Goal: Transaction & Acquisition: Purchase product/service

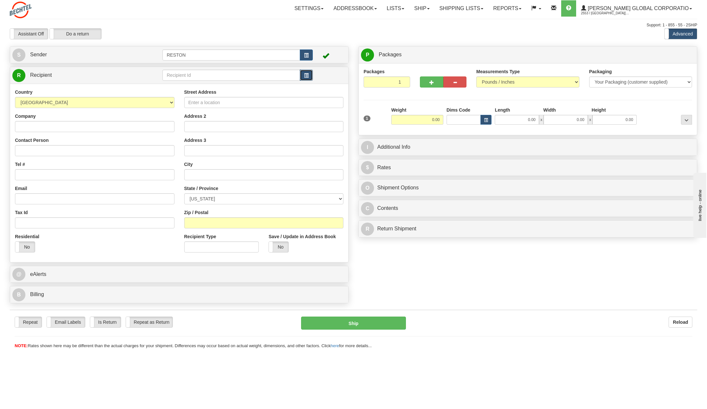
click at [304, 74] on span "button" at bounding box center [306, 76] width 5 height 4
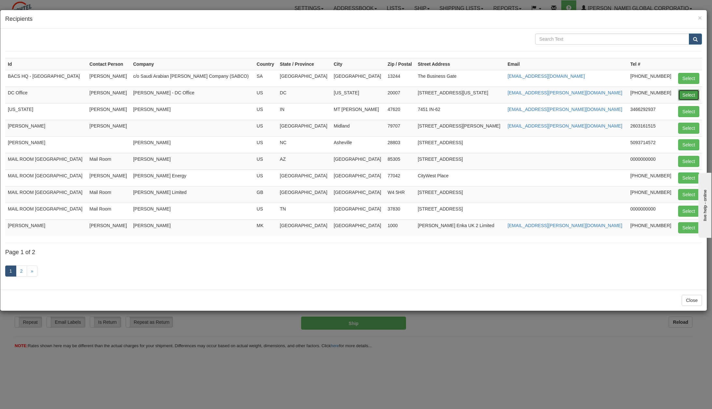
click at [686, 94] on button "Select" at bounding box center [688, 94] width 21 height 11
type input "DC Office"
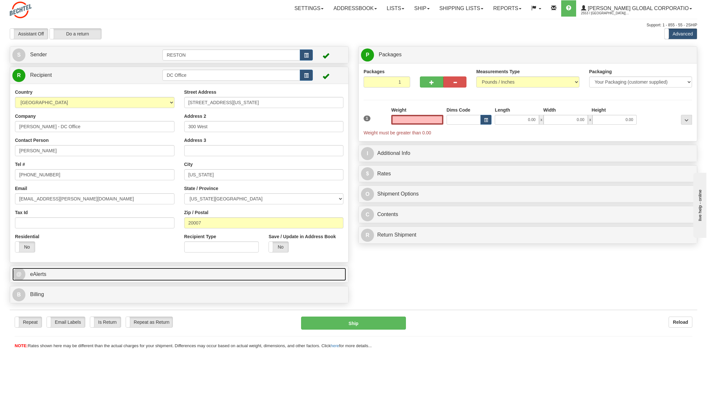
type input "0.00"
click at [17, 272] on span "@" at bounding box center [18, 274] width 13 height 13
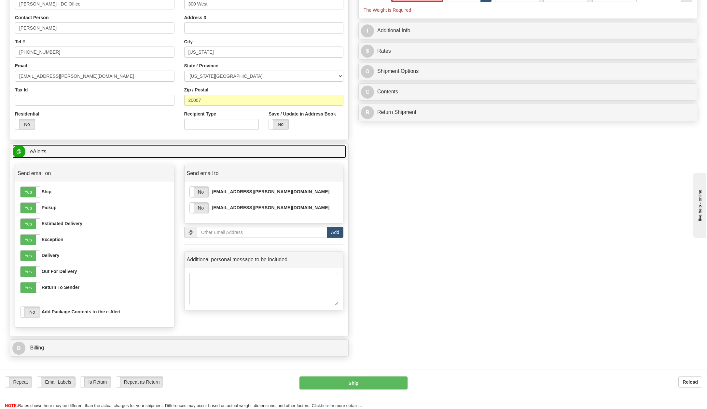
scroll to position [163, 0]
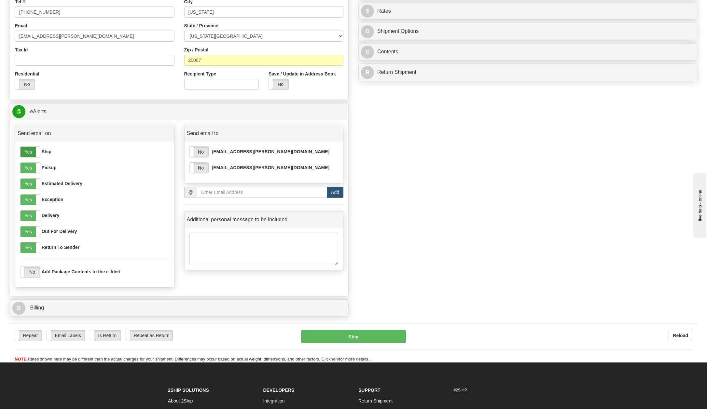
click at [23, 153] on label "Yes" at bounding box center [30, 152] width 20 height 10
click at [23, 167] on label "Yes" at bounding box center [30, 168] width 20 height 10
click at [25, 181] on label "Yes" at bounding box center [30, 184] width 20 height 10
click at [29, 198] on label "Yes" at bounding box center [30, 200] width 20 height 10
click at [26, 230] on label "Yes" at bounding box center [30, 231] width 20 height 10
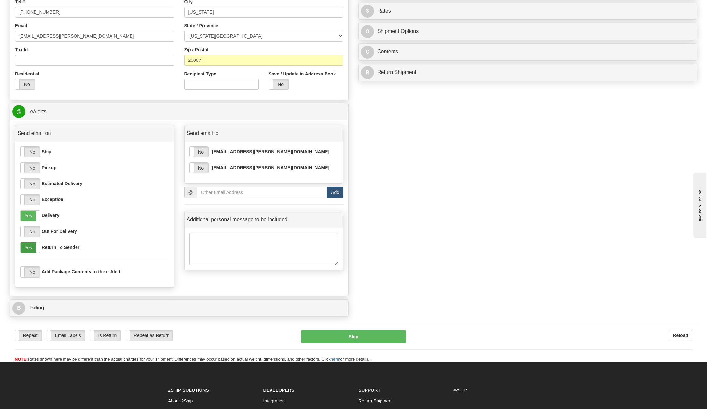
drag, startPoint x: 26, startPoint y: 245, endPoint x: 57, endPoint y: 237, distance: 31.9
click at [26, 245] on label "Yes" at bounding box center [30, 247] width 20 height 10
click at [198, 151] on label "No" at bounding box center [199, 152] width 19 height 10
click at [202, 165] on label "No" at bounding box center [199, 168] width 19 height 10
click at [221, 197] on input "email" at bounding box center [262, 192] width 130 height 11
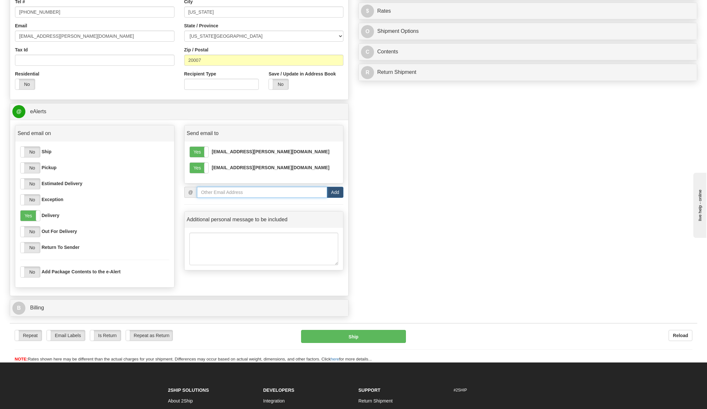
type input "[EMAIL_ADDRESS][PERSON_NAME][DOMAIN_NAME]"
click at [334, 192] on button "Add" at bounding box center [335, 192] width 17 height 11
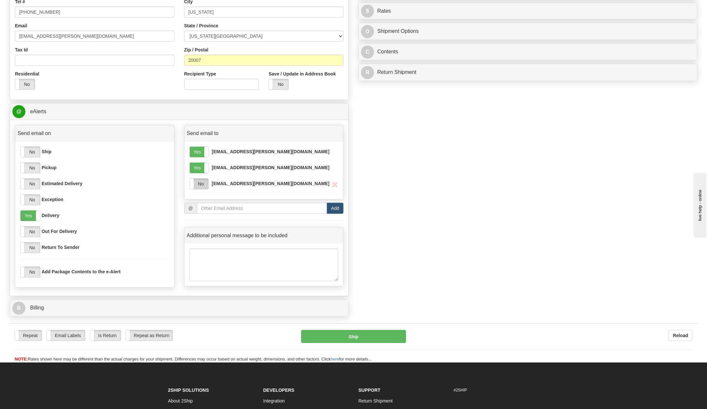
click at [198, 182] on label "No" at bounding box center [199, 184] width 19 height 10
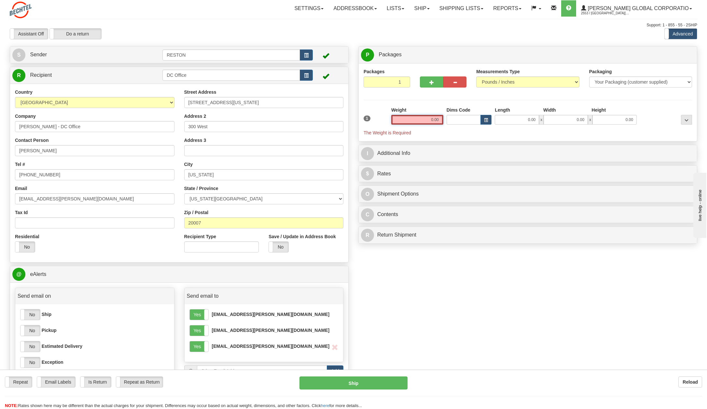
click at [417, 119] on input "0.00" at bounding box center [417, 120] width 52 height 10
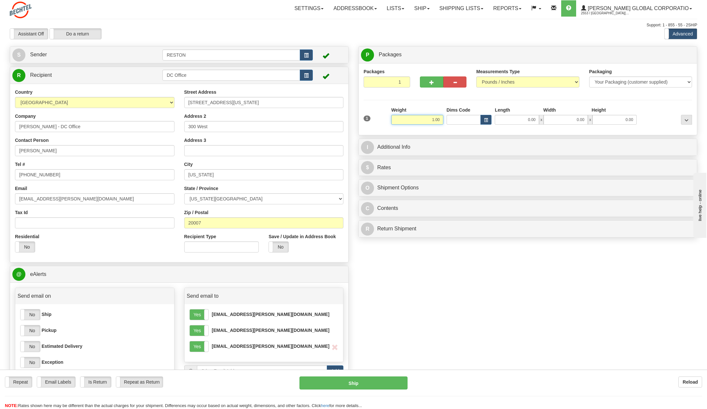
type input "1.00"
click button "Delete" at bounding box center [0, 0] width 0 height 0
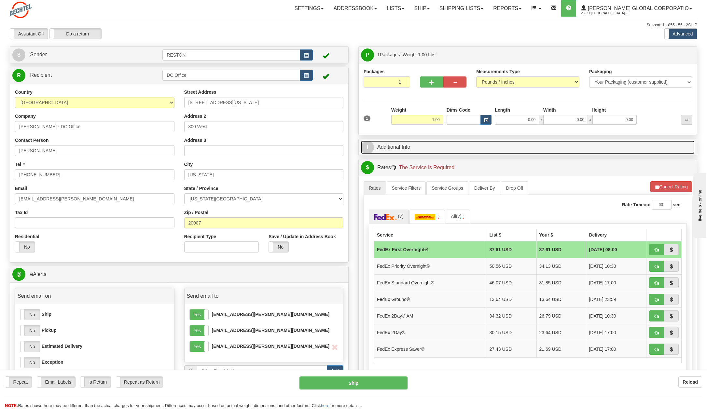
click at [372, 143] on span "I" at bounding box center [367, 147] width 13 height 13
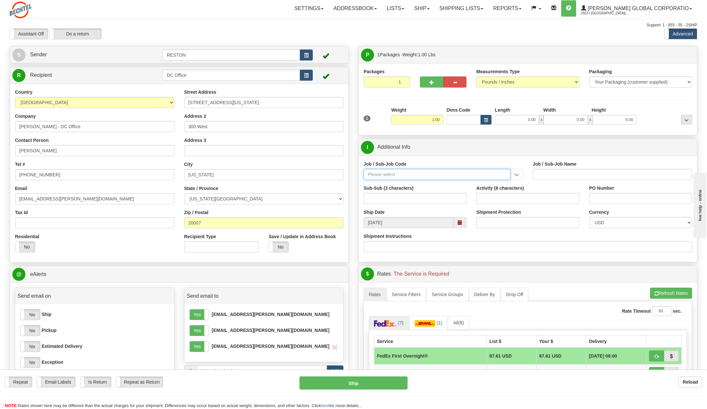
click at [382, 174] on input "Job / Sub-Job Code" at bounding box center [436, 174] width 147 height 11
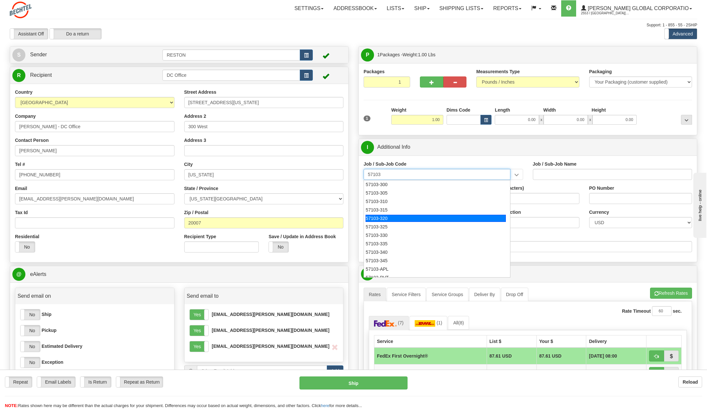
click at [383, 214] on li "57103-320" at bounding box center [437, 218] width 146 height 8
type input "57103-320"
type input "RESTON RO1 TIER 3-FACIL MGMT - MAIL OPERATIONS"
type input "57103-320"
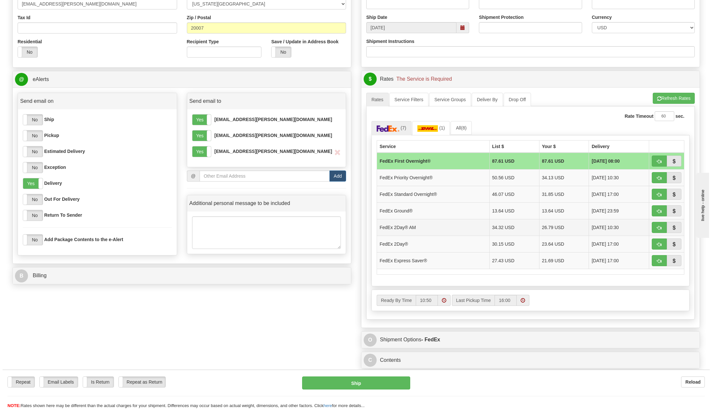
scroll to position [195, 0]
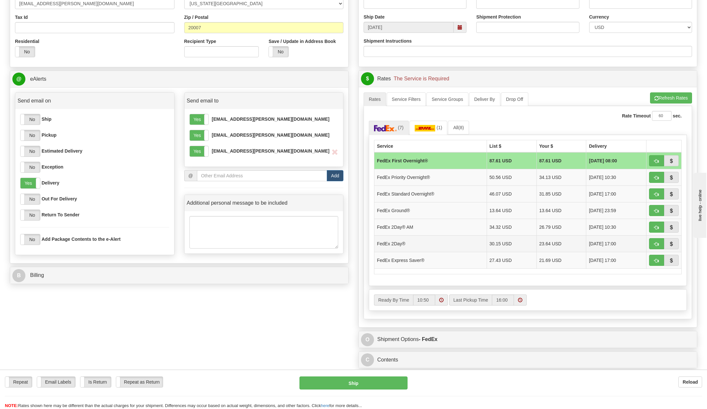
click at [388, 241] on td "FedEx 2Day®" at bounding box center [430, 243] width 113 height 17
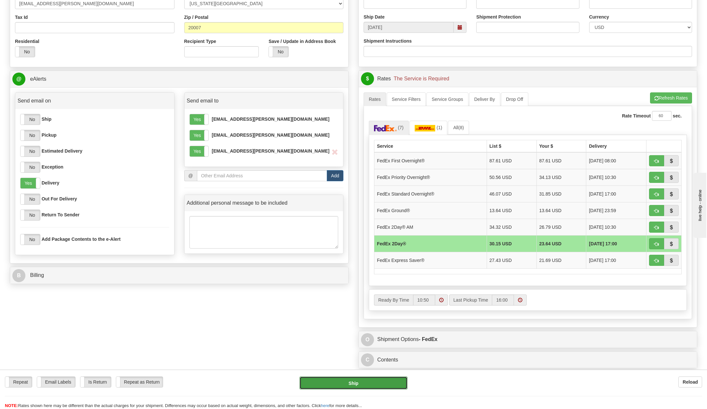
click at [344, 382] on button "Ship" at bounding box center [353, 382] width 108 height 13
type input "03"
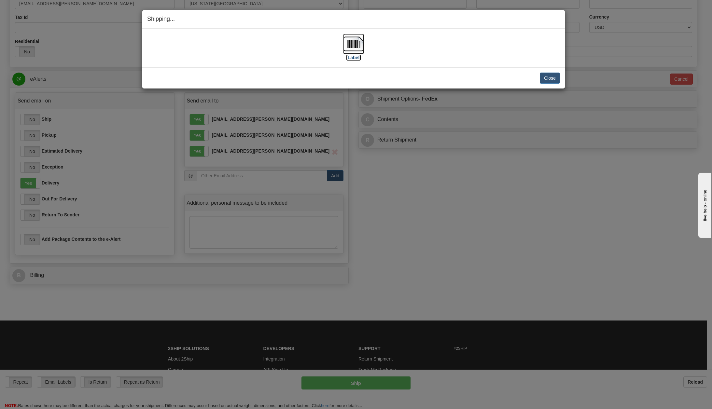
click at [358, 56] on label "[Label]" at bounding box center [353, 57] width 15 height 7
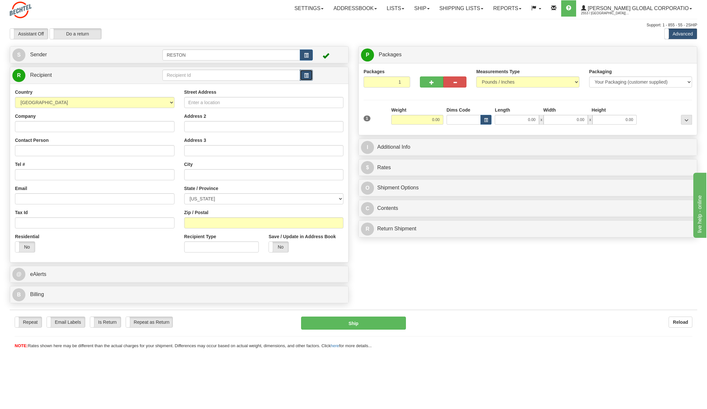
click at [307, 75] on span "button" at bounding box center [306, 76] width 5 height 4
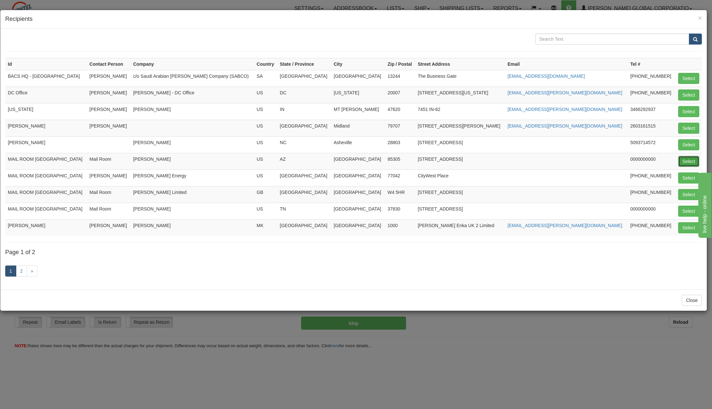
click at [686, 160] on button "Select" at bounding box center [688, 161] width 21 height 11
type input "MAIL ROOM [GEOGRAPHIC_DATA]"
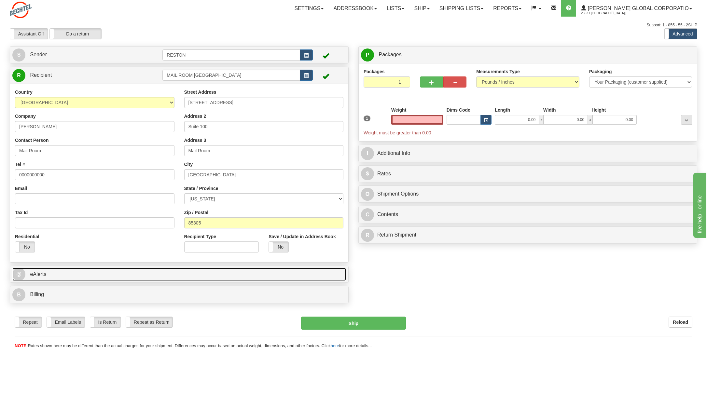
type input "0.00"
click at [19, 273] on span "@" at bounding box center [18, 274] width 13 height 13
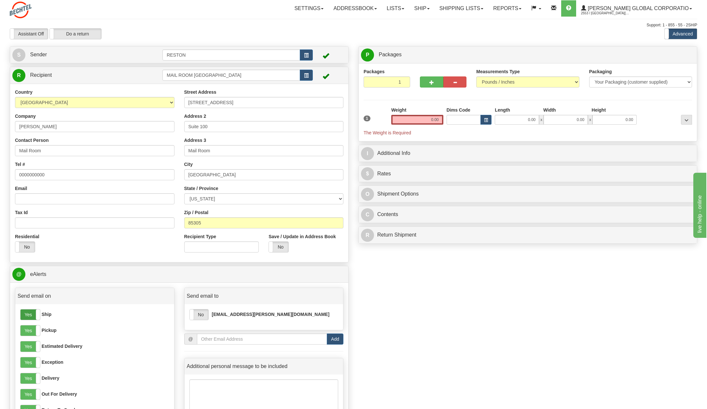
click at [27, 315] on label "Yes" at bounding box center [30, 314] width 20 height 10
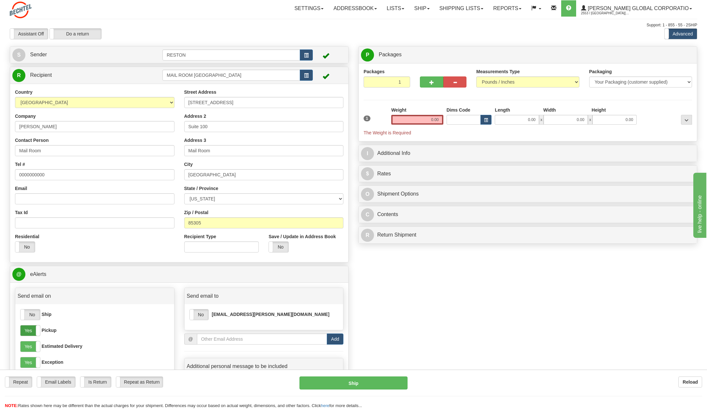
click at [24, 330] on label "Yes" at bounding box center [30, 330] width 20 height 10
click at [28, 347] on label "Yes" at bounding box center [30, 346] width 20 height 10
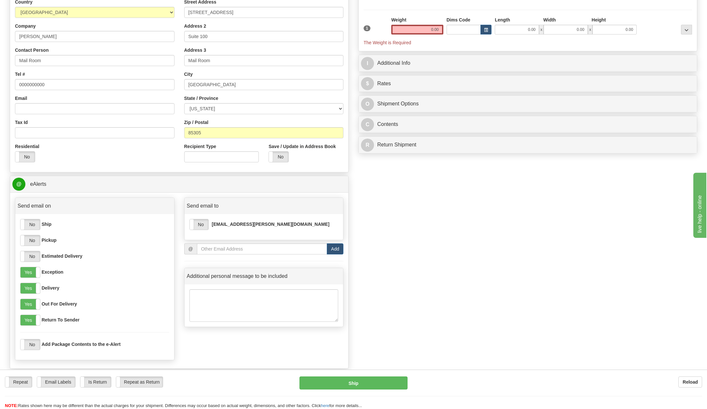
scroll to position [98, 0]
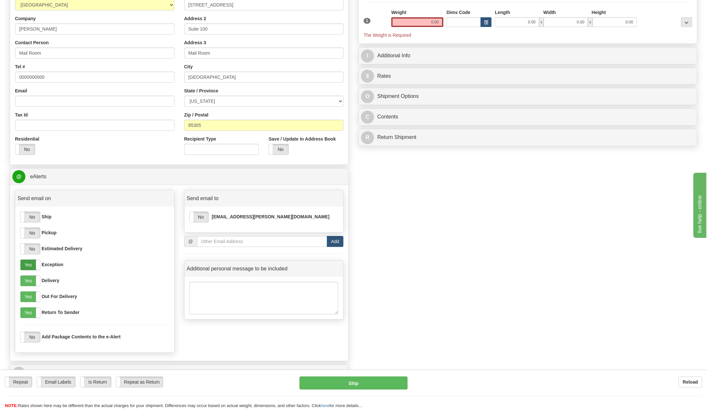
click at [31, 266] on label "Yes" at bounding box center [30, 265] width 20 height 10
click at [28, 293] on label "Yes" at bounding box center [30, 297] width 20 height 10
click at [29, 309] on label "Yes" at bounding box center [30, 312] width 20 height 10
click at [200, 214] on label "No" at bounding box center [199, 217] width 19 height 10
click at [240, 243] on input "email" at bounding box center [262, 241] width 130 height 11
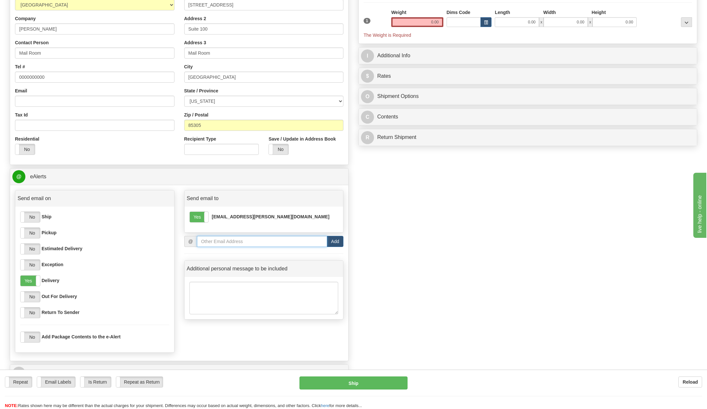
type input "[EMAIL_ADDRESS][PERSON_NAME][DOMAIN_NAME]"
click at [333, 239] on button "Add" at bounding box center [335, 241] width 17 height 11
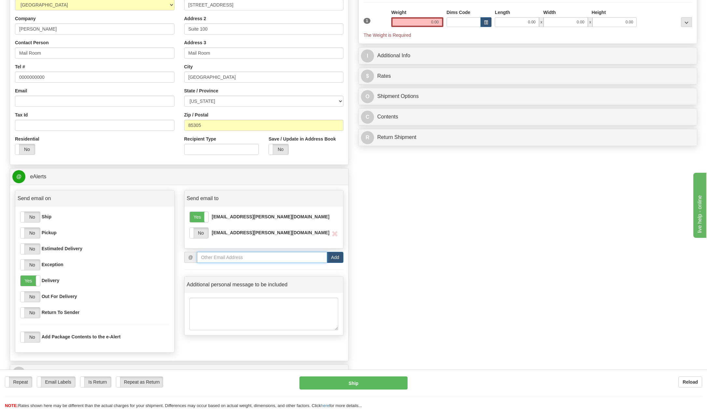
type input "[EMAIL_ADDRESS][PERSON_NAME][DOMAIN_NAME]"
click at [199, 233] on label "No" at bounding box center [199, 233] width 19 height 10
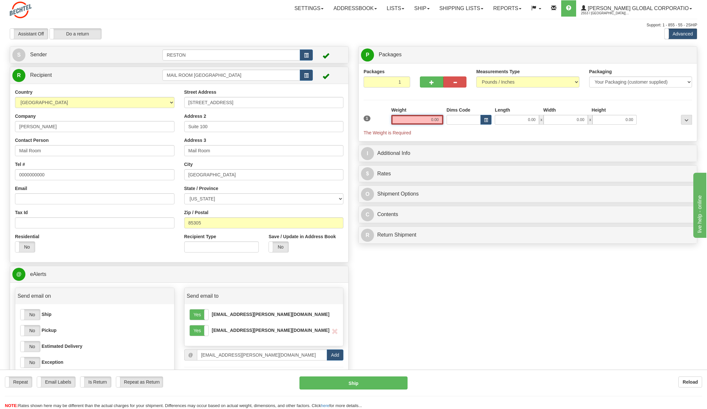
click at [425, 117] on input "0.00" at bounding box center [417, 120] width 52 height 10
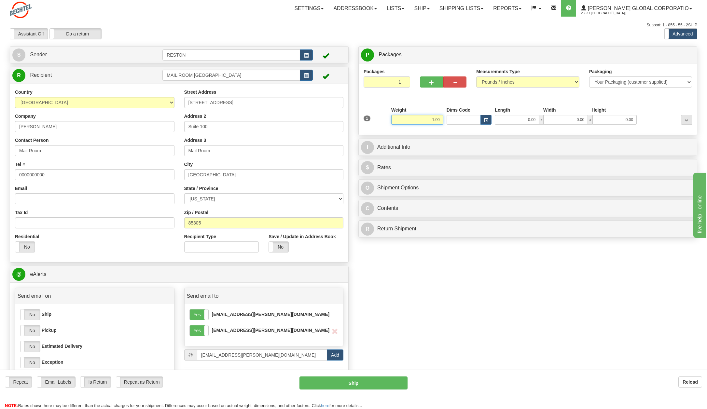
type input "1.00"
click button "Delete" at bounding box center [0, 0] width 0 height 0
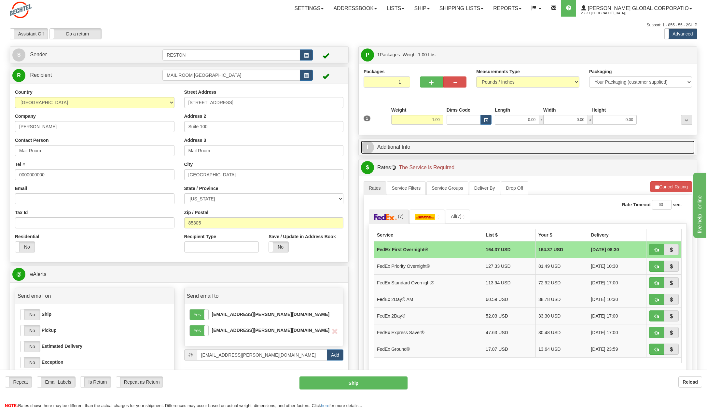
click at [371, 143] on span "I" at bounding box center [367, 147] width 13 height 13
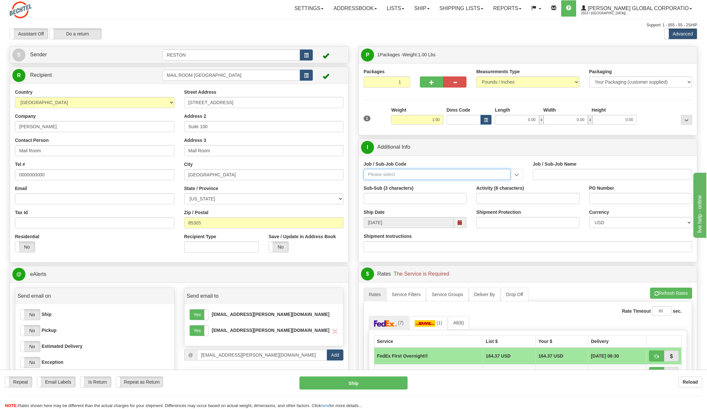
click at [387, 171] on input "Job / Sub-Job Code" at bounding box center [436, 174] width 147 height 11
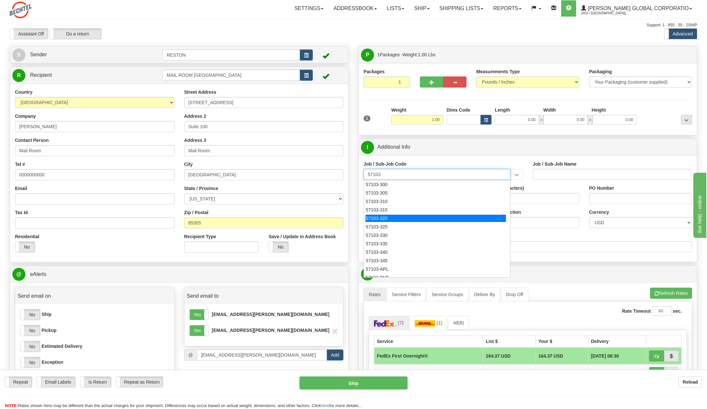
click at [379, 216] on div "57103-320" at bounding box center [435, 218] width 140 height 7
type input "57103-320"
type input "RESTON RO1 TIER 3-FACIL MGMT - MAIL OPERATIONS"
type input "57103-320"
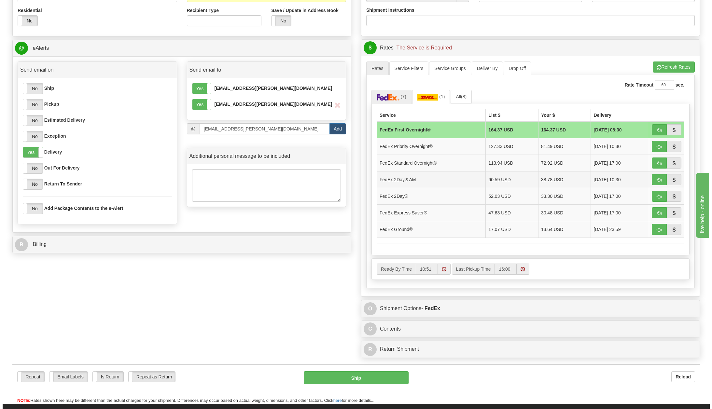
scroll to position [228, 0]
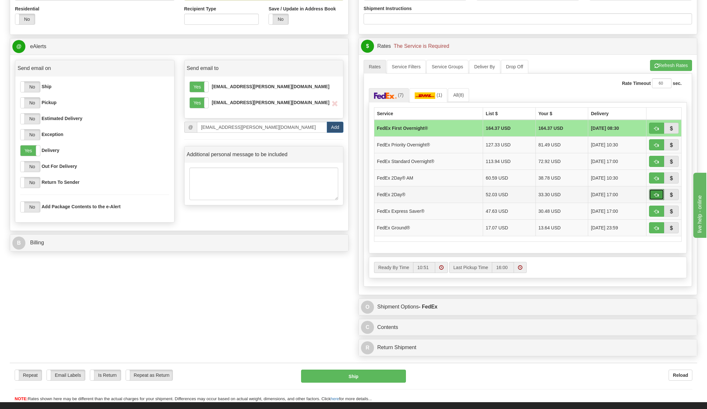
click at [658, 191] on button "button" at bounding box center [656, 194] width 15 height 11
type input "03"
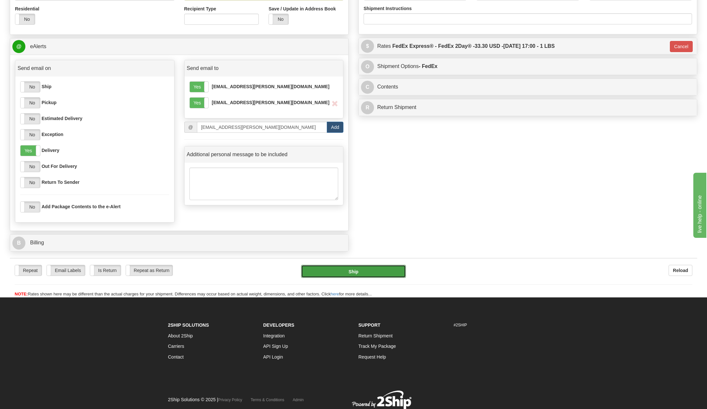
click at [373, 268] on button "Ship" at bounding box center [353, 271] width 105 height 13
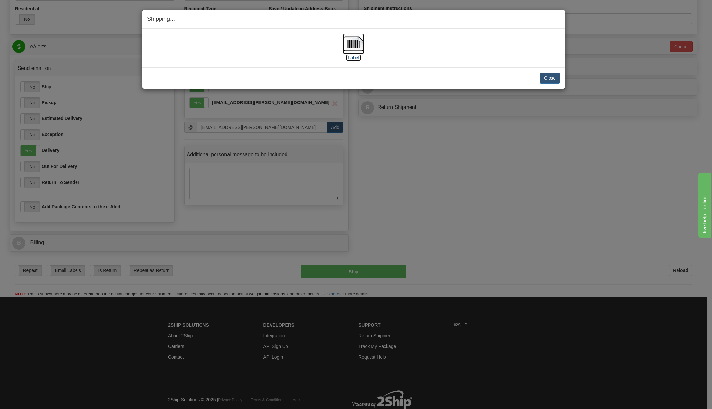
click at [352, 55] on label "[Label]" at bounding box center [353, 57] width 15 height 7
click at [548, 75] on button "Close" at bounding box center [549, 78] width 20 height 11
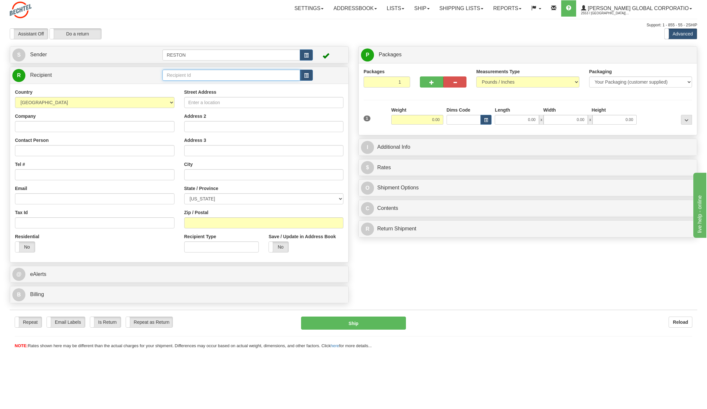
click at [248, 75] on input "text" at bounding box center [230, 75] width 137 height 11
click at [307, 74] on span "button" at bounding box center [306, 76] width 5 height 4
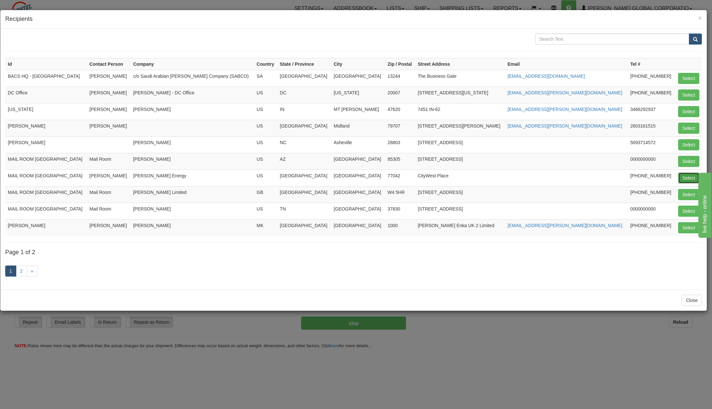
click at [685, 178] on button "Select" at bounding box center [688, 177] width 21 height 11
type input "MAIL ROOM [GEOGRAPHIC_DATA]"
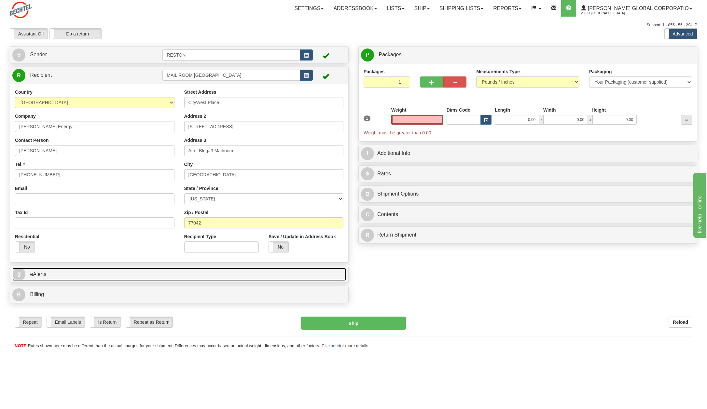
type input "0.00"
click at [22, 273] on span "@" at bounding box center [18, 274] width 13 height 13
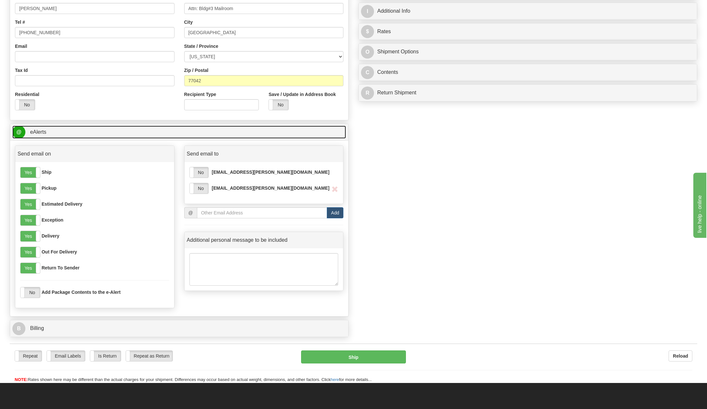
scroll to position [163, 0]
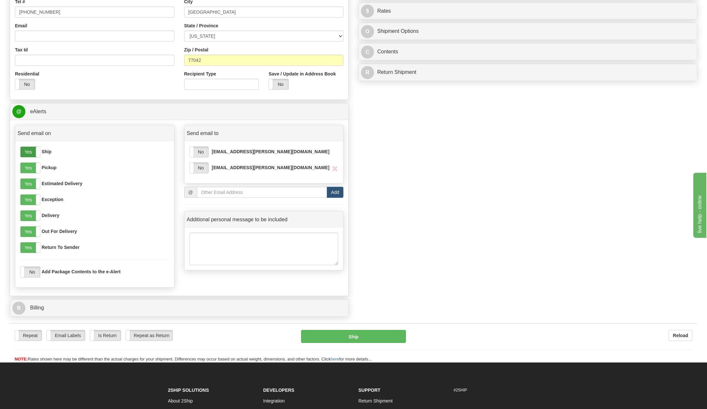
click at [27, 148] on label "Yes" at bounding box center [30, 152] width 20 height 10
click at [28, 168] on label "Yes" at bounding box center [30, 168] width 20 height 10
click at [28, 181] on label "Yes" at bounding box center [30, 184] width 20 height 10
click at [31, 201] on label "Yes" at bounding box center [30, 200] width 20 height 10
click at [27, 233] on label "Yes" at bounding box center [30, 231] width 20 height 10
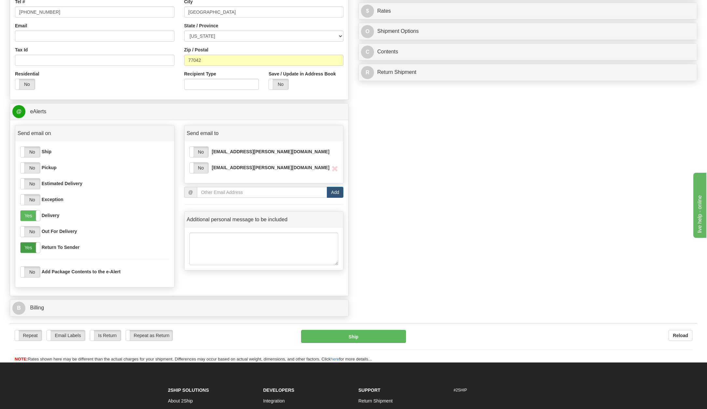
click at [29, 247] on label "Yes" at bounding box center [30, 247] width 20 height 10
click at [200, 151] on label "No" at bounding box center [199, 152] width 19 height 10
click at [196, 168] on label "No" at bounding box center [199, 168] width 19 height 10
click at [271, 194] on input "email" at bounding box center [262, 192] width 130 height 11
type input "[EMAIL_ADDRESS][PERSON_NAME][DOMAIN_NAME]"
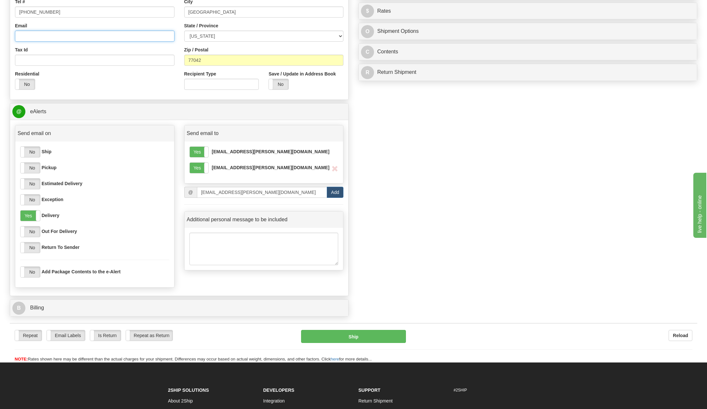
type input "[EMAIL_ADDRESS][PERSON_NAME][DOMAIN_NAME]"
select select "VA"
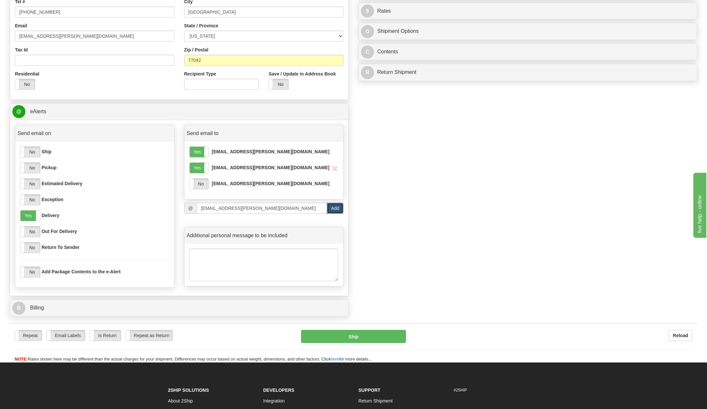
click at [335, 209] on button "Add" at bounding box center [335, 208] width 17 height 11
click at [201, 183] on label "No" at bounding box center [199, 184] width 19 height 10
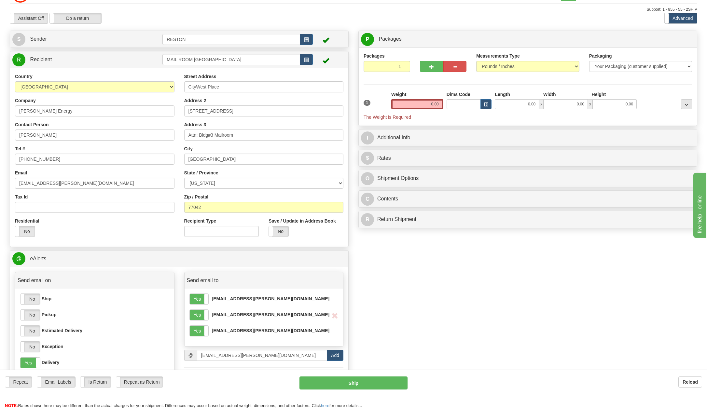
scroll to position [0, 0]
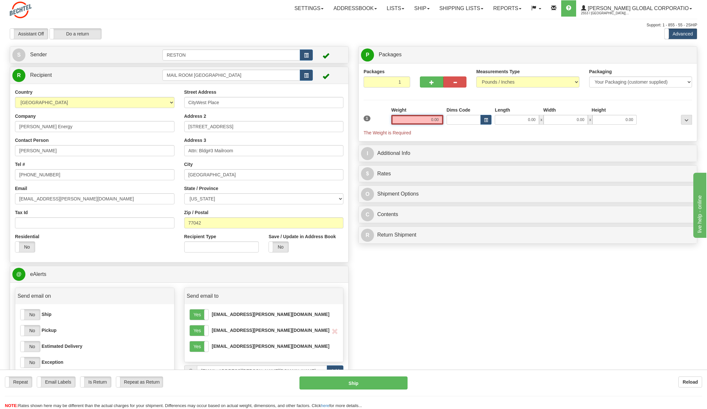
click at [431, 118] on input "0.00" at bounding box center [417, 120] width 52 height 10
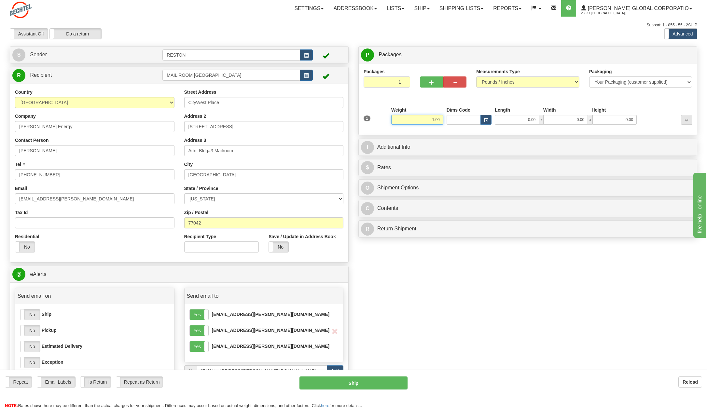
type input "1.00"
click button "Delete" at bounding box center [0, 0] width 0 height 0
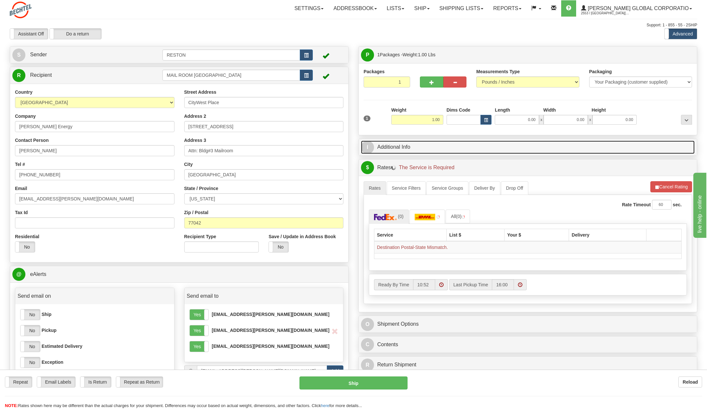
click at [367, 141] on link "I Additional Info" at bounding box center [528, 147] width 334 height 13
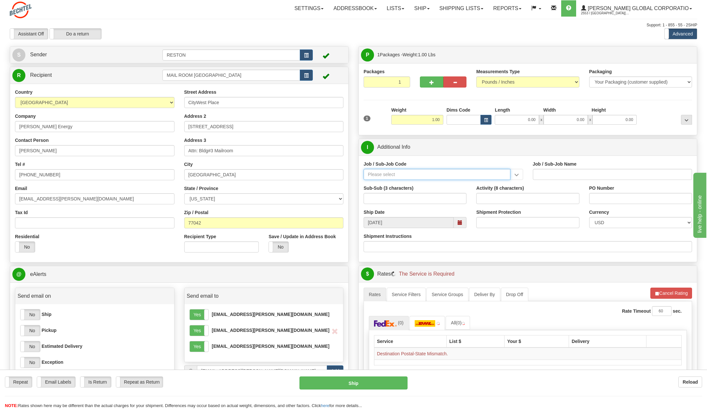
click at [385, 170] on input "Job / Sub-Job Code" at bounding box center [436, 174] width 147 height 11
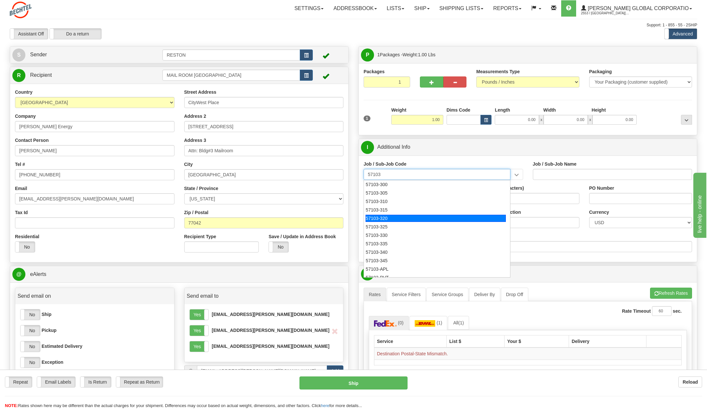
click at [378, 215] on div "57103-320" at bounding box center [435, 218] width 140 height 7
type input "57103-320"
type input "RESTON RO1 TIER 3-FACIL MGMT - MAIL OPERATIONS"
type input "57103-320"
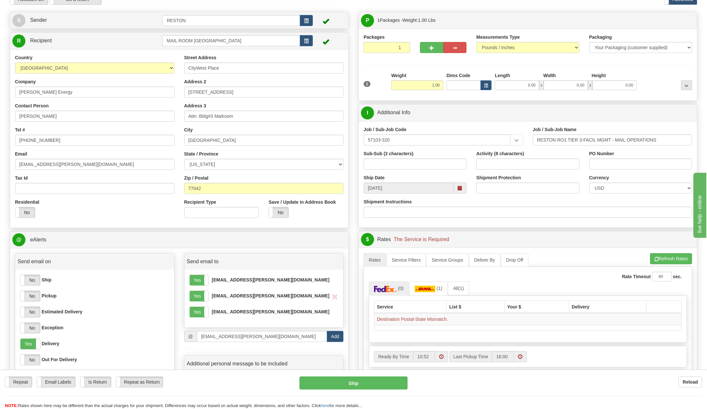
scroll to position [33, 0]
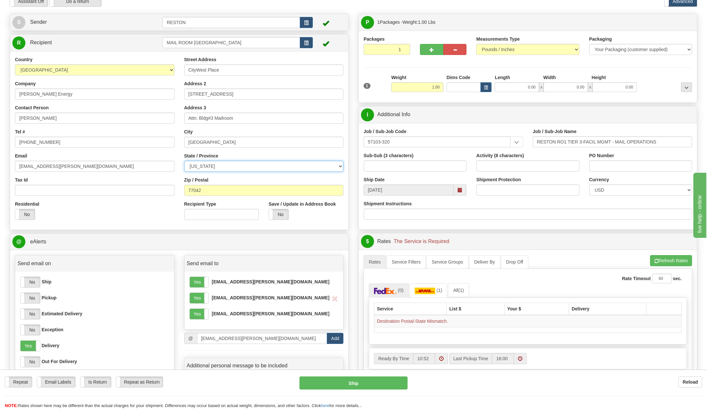
click at [211, 166] on select "ALABAMA ALASKA ARIZONA ARKANSAS Armed Forces America Armed Forces Europe Armed …" at bounding box center [263, 166] width 159 height 11
select select "[GEOGRAPHIC_DATA]"
click at [184, 161] on select "ALABAMA ALASKA ARIZONA ARKANSAS Armed Forces America Armed Forces Europe Armed …" at bounding box center [263, 166] width 159 height 11
click at [155, 207] on div "Residential Yes No" at bounding box center [94, 213] width 169 height 24
click at [661, 255] on button "Refresh Rates" at bounding box center [671, 260] width 42 height 11
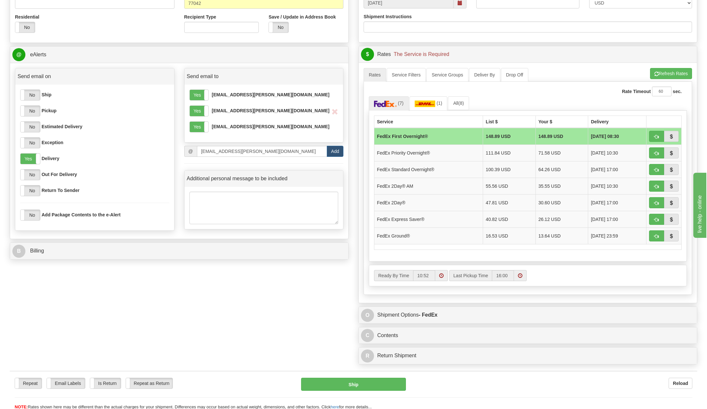
scroll to position [260, 0]
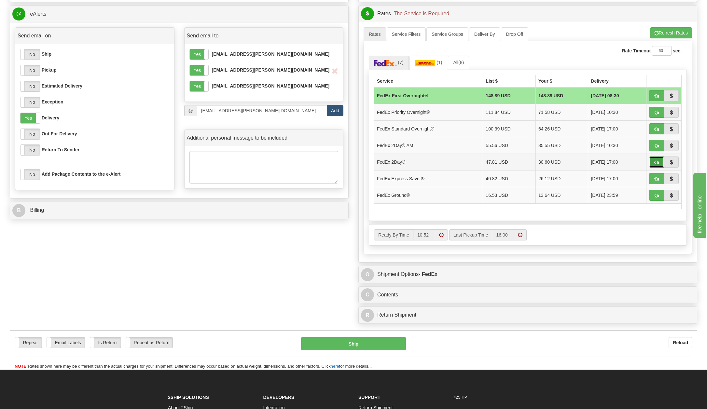
click at [654, 160] on span "button" at bounding box center [656, 162] width 5 height 4
type input "03"
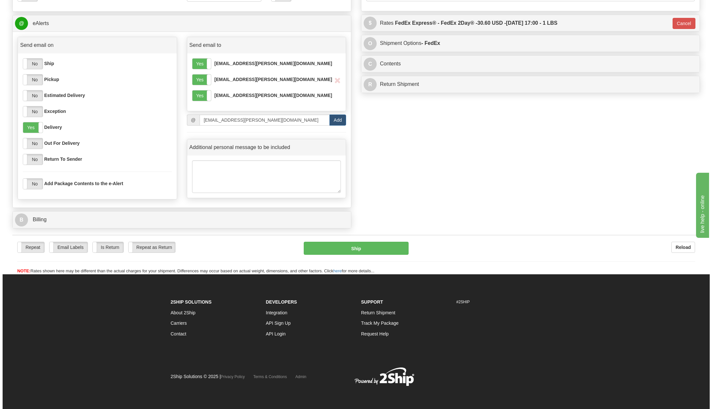
scroll to position [251, 0]
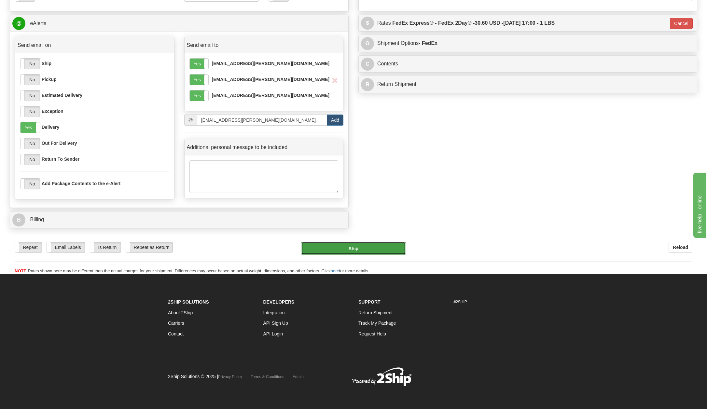
click at [369, 247] on button "Ship" at bounding box center [353, 248] width 105 height 13
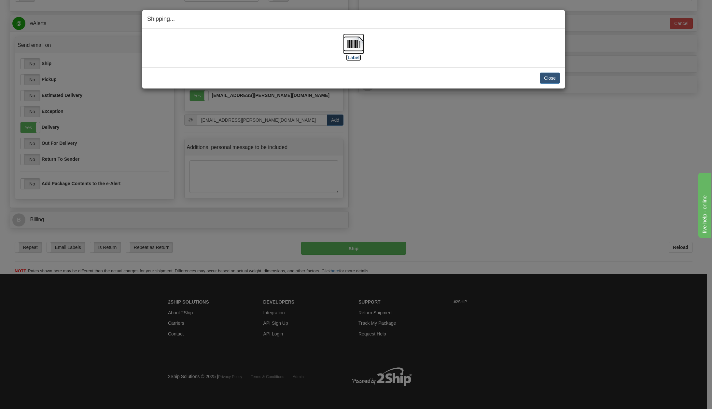
click at [355, 57] on label "[Label]" at bounding box center [353, 57] width 15 height 7
